Goal: Information Seeking & Learning: Check status

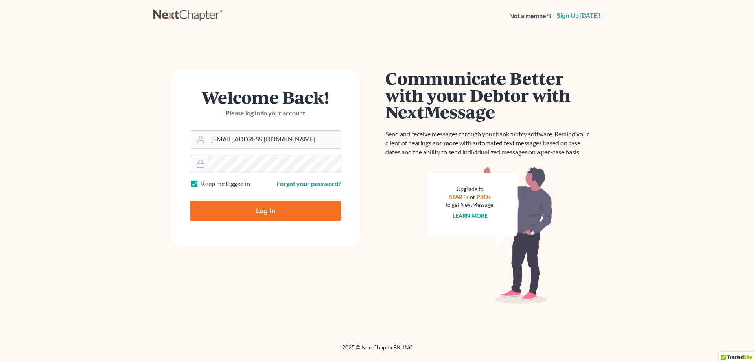
click at [269, 217] on input "Log In" at bounding box center [265, 211] width 151 height 20
type input "Thinking..."
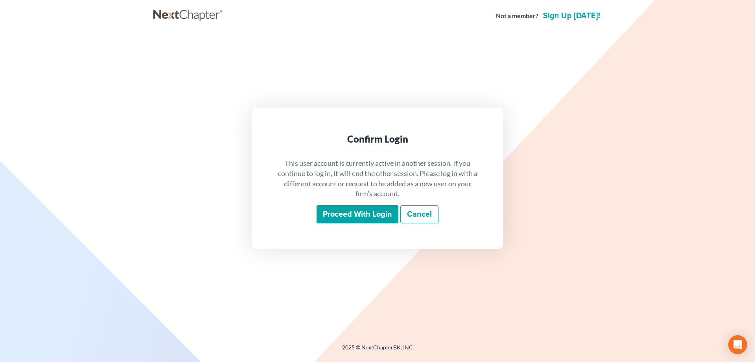
click at [366, 199] on div "This user account is currently active in another session. If you continue to lo…" at bounding box center [378, 190] width 214 height 77
click at [365, 208] on input "Proceed with login" at bounding box center [358, 214] width 82 height 18
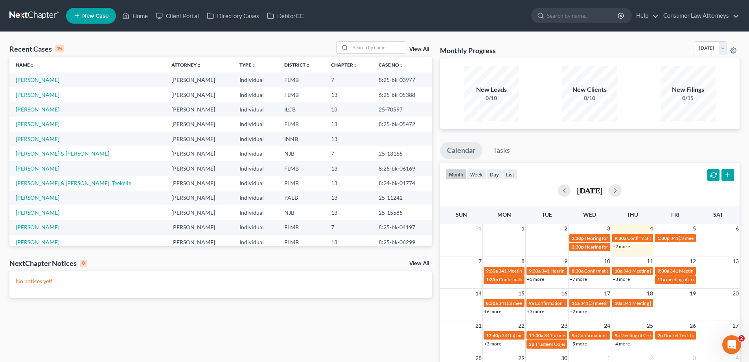
click at [621, 244] on link "+2 more" at bounding box center [621, 246] width 17 height 6
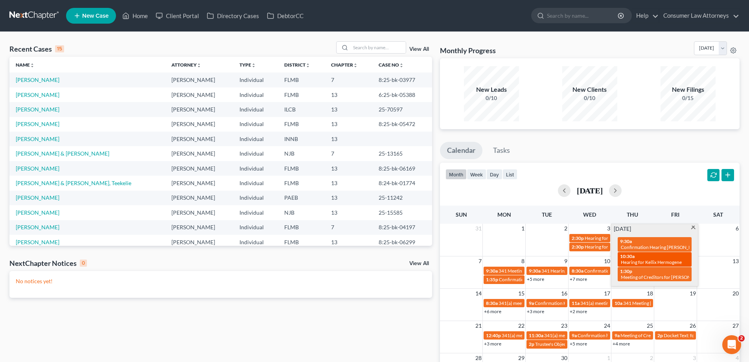
click at [627, 256] on span "10:30a" at bounding box center [627, 256] width 15 height 6
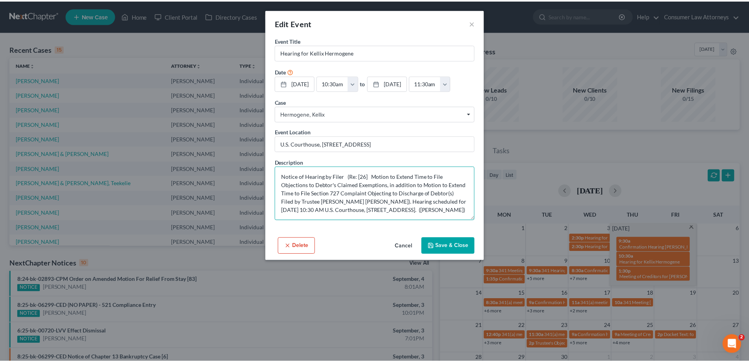
scroll to position [8, 0]
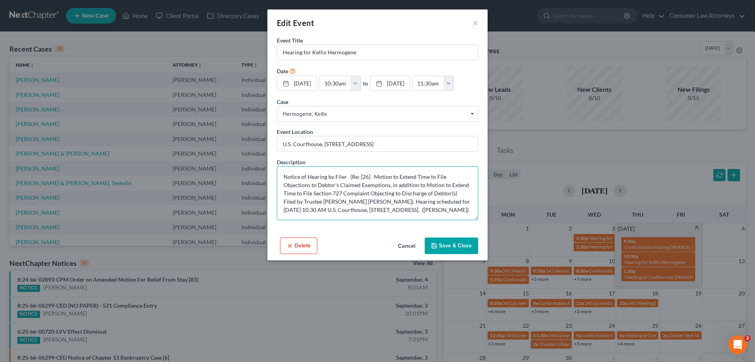
drag, startPoint x: 329, startPoint y: 177, endPoint x: 433, endPoint y: 228, distance: 115.8
click at [433, 228] on div "Event Title * Hearing for Kellix Hermogene Date 9/4/2025 close Date 9/4/2025 Ti…" at bounding box center [378, 135] width 220 height 198
click at [401, 245] on button "Cancel" at bounding box center [407, 246] width 30 height 16
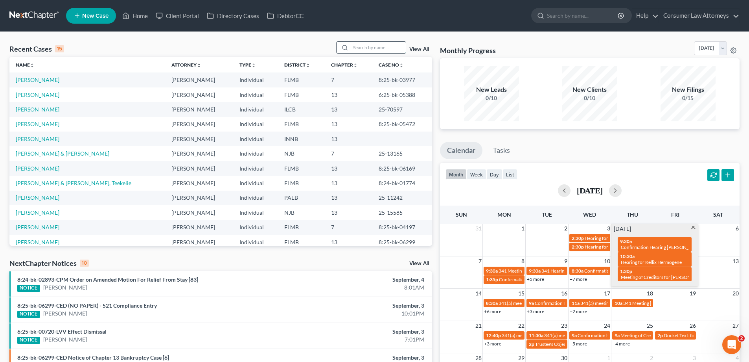
click at [375, 47] on input "search" at bounding box center [378, 47] width 55 height 11
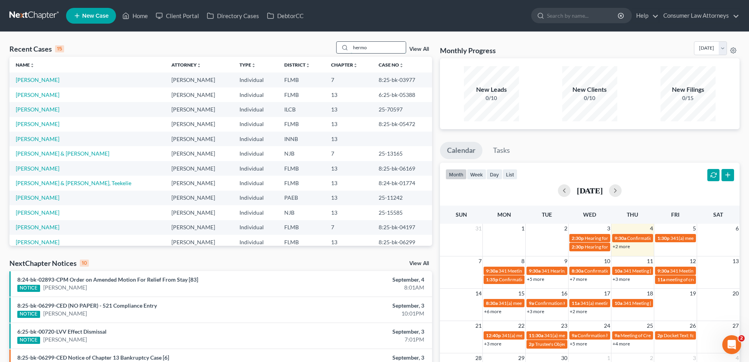
type input "hermo"
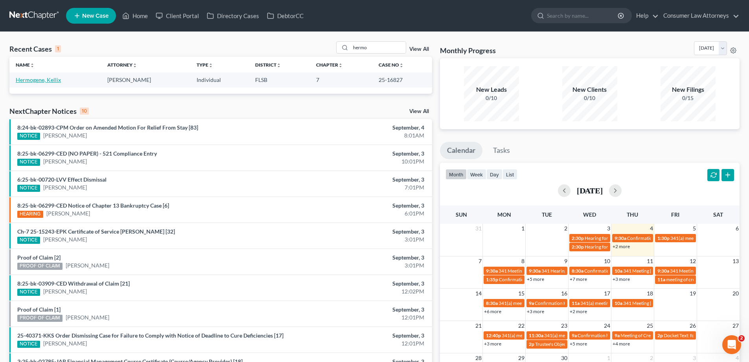
click at [45, 83] on link "Hermogene, Kellix" at bounding box center [38, 79] width 45 height 7
click at [48, 79] on link "Hermogene, Kellix" at bounding box center [38, 79] width 45 height 7
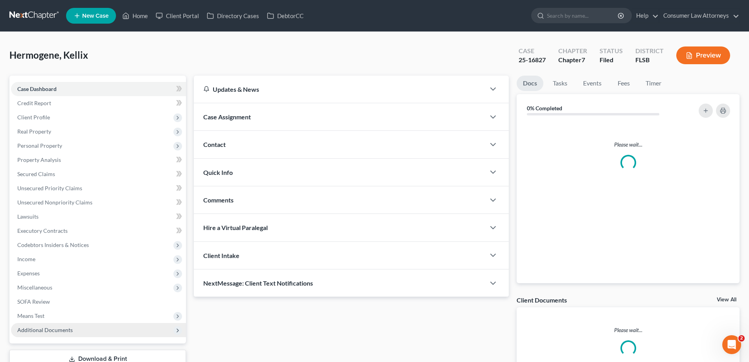
click at [57, 329] on span "Additional Documents" at bounding box center [44, 329] width 55 height 7
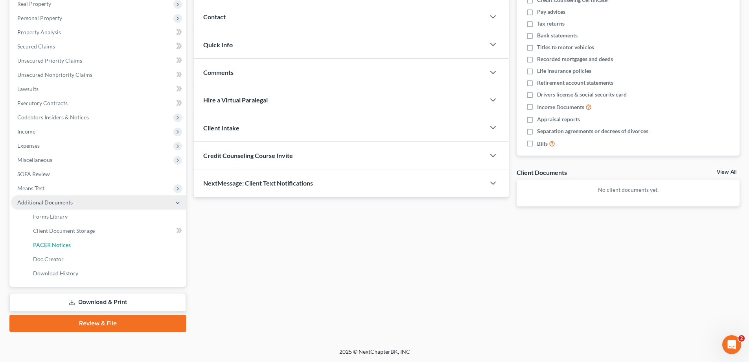
drag, startPoint x: 70, startPoint y: 244, endPoint x: 171, endPoint y: 207, distance: 107.5
click at [70, 244] on link "PACER Notices" at bounding box center [106, 245] width 159 height 14
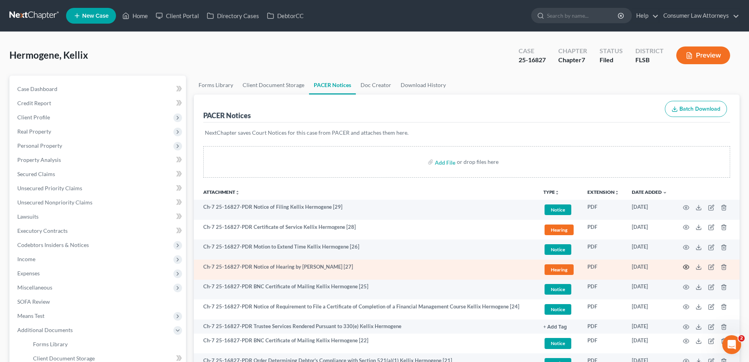
click at [686, 267] on icon "button" at bounding box center [686, 267] width 6 height 6
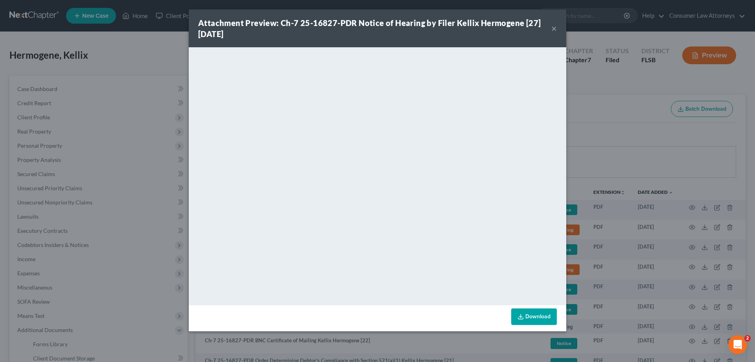
click at [643, 116] on div "Attachment Preview: Ch-7 25-16827-PDR Notice of Hearing by Filer Kellix Hermoge…" at bounding box center [377, 181] width 755 height 362
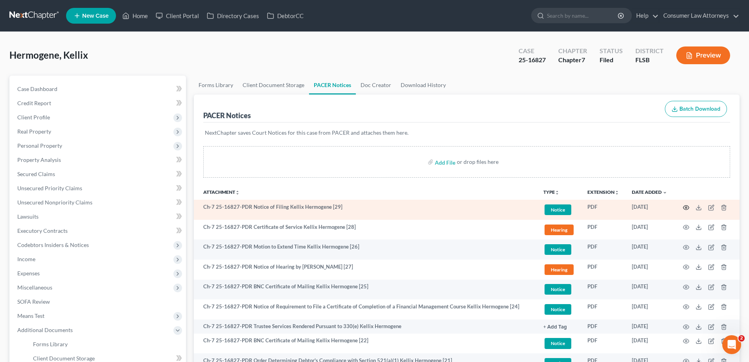
click at [687, 208] on circle "button" at bounding box center [687, 208] width 2 height 2
click at [686, 207] on icon "button" at bounding box center [686, 207] width 6 height 6
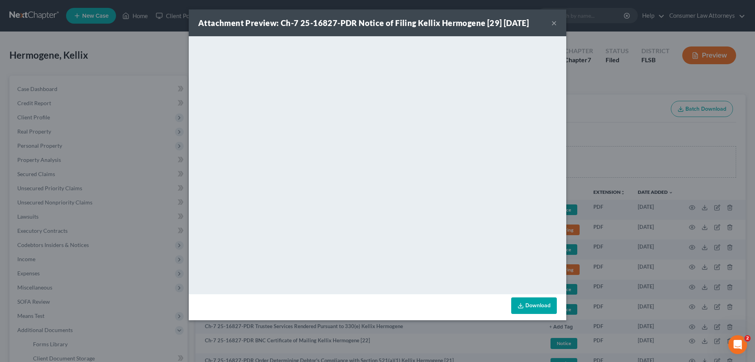
click at [635, 125] on div "Attachment Preview: Ch-7 25-16827-PDR Notice of Filing Kellix Hermogene [29] 08…" at bounding box center [377, 181] width 755 height 362
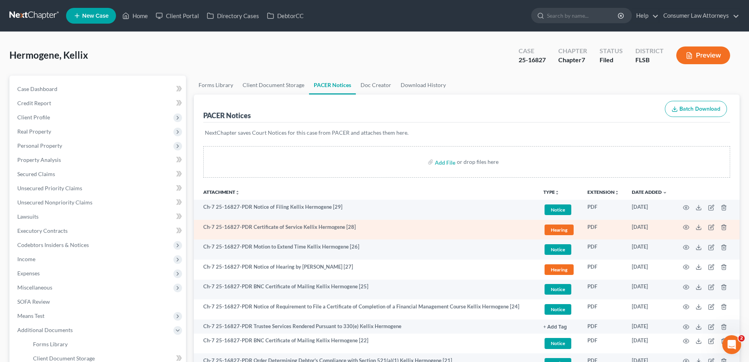
scroll to position [39, 0]
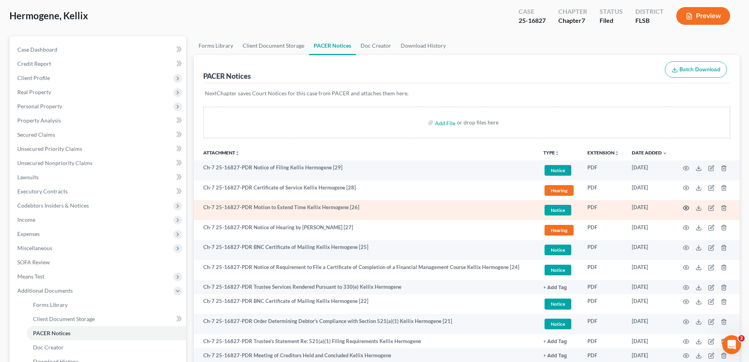
click at [686, 208] on icon "button" at bounding box center [686, 208] width 6 height 6
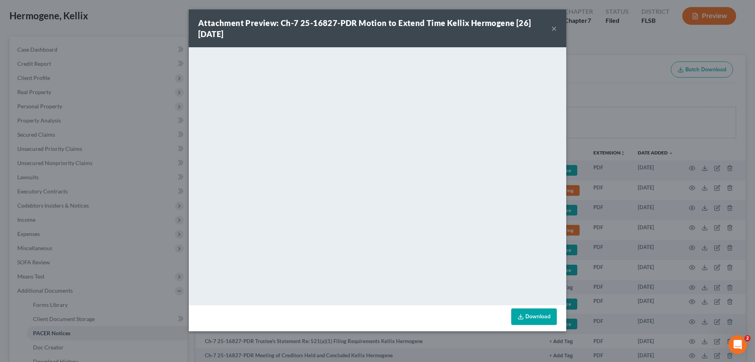
click at [625, 70] on div "Attachment Preview: Ch-7 25-16827-PDR Motion to Extend Time Kellix Hermogene [2…" at bounding box center [377, 181] width 755 height 362
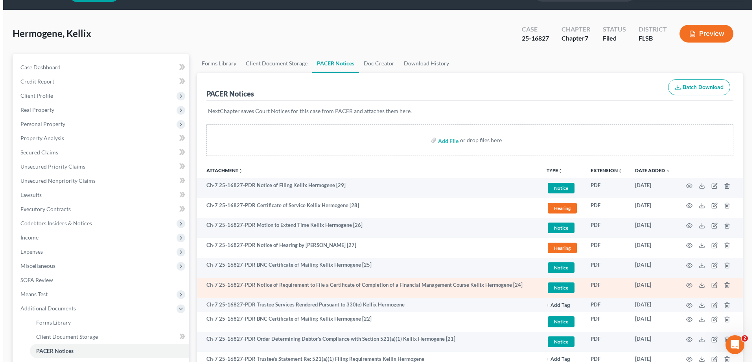
scroll to position [79, 0]
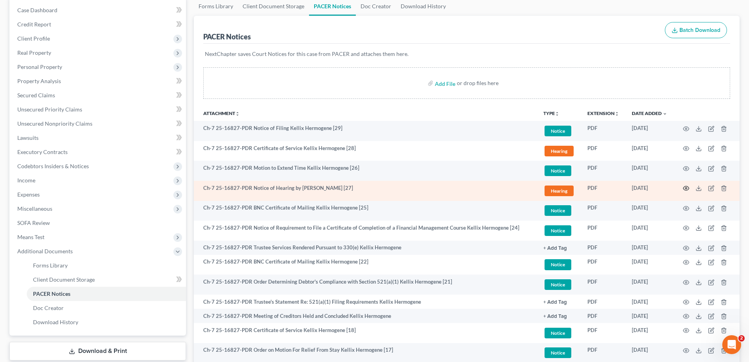
click at [687, 188] on circle "button" at bounding box center [687, 188] width 2 height 2
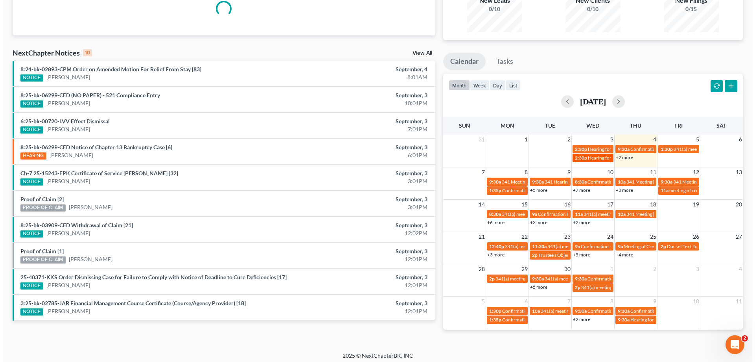
scroll to position [93, 0]
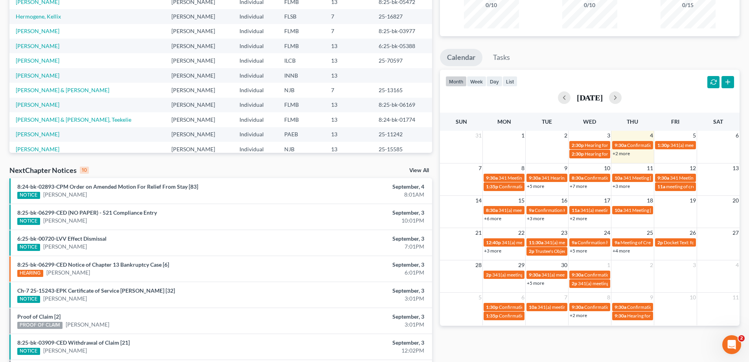
click at [625, 154] on link "+2 more" at bounding box center [621, 153] width 17 height 6
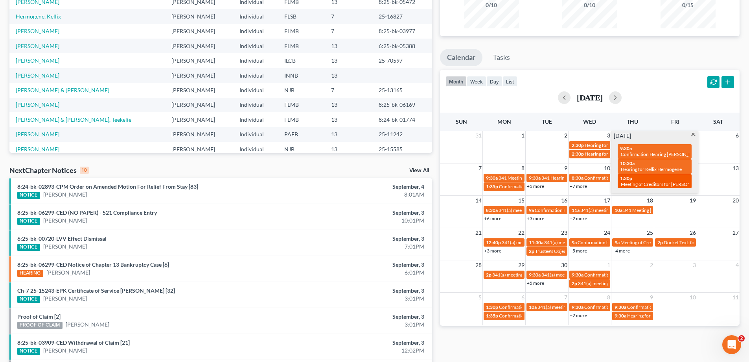
click at [643, 181] on span "Meeting of Creditors for [PERSON_NAME]" at bounding box center [664, 184] width 87 height 6
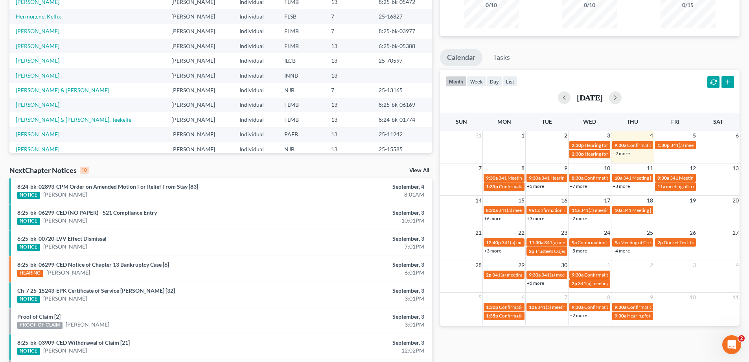
click at [618, 152] on link "+2 more" at bounding box center [621, 153] width 17 height 6
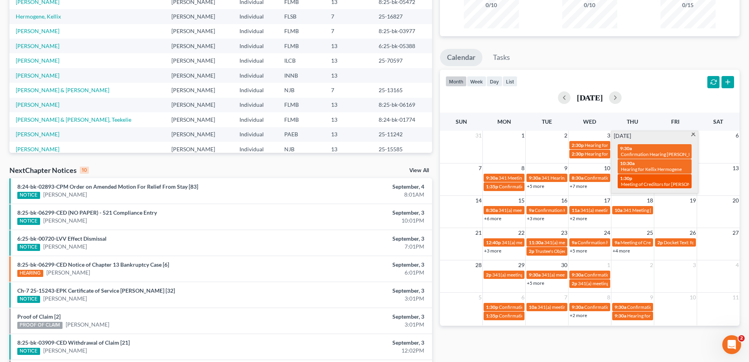
click at [640, 183] on span "Meeting of Creditors for [PERSON_NAME]" at bounding box center [664, 184] width 87 height 6
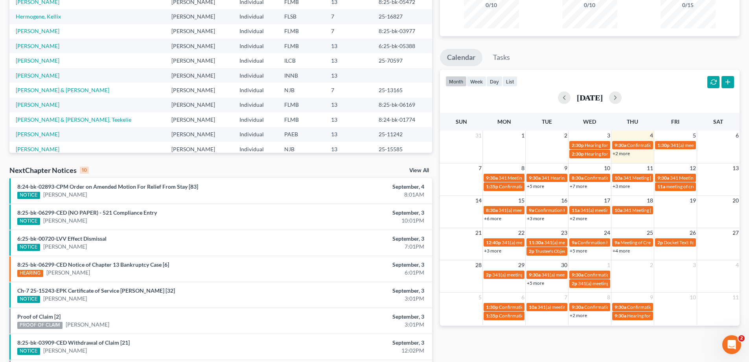
click at [621, 153] on link "+2 more" at bounding box center [621, 153] width 17 height 6
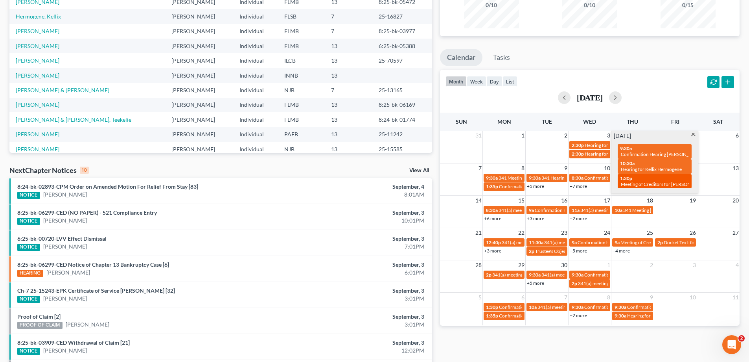
click at [635, 182] on span "Meeting of Creditors for [PERSON_NAME]" at bounding box center [664, 184] width 87 height 6
